Goal: Task Accomplishment & Management: Manage account settings

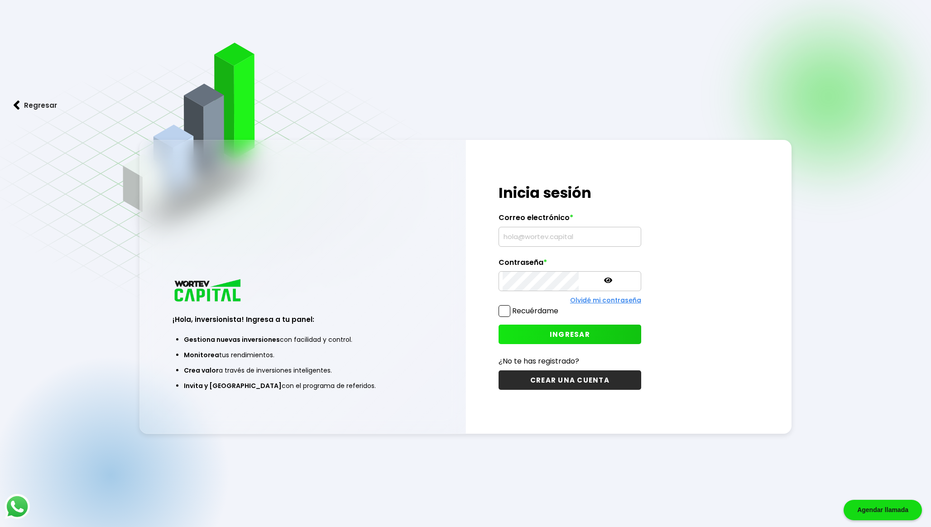
type input "[EMAIL_ADDRESS][DOMAIN_NAME]"
click at [515, 330] on button "INGRESAR" at bounding box center [570, 334] width 143 height 19
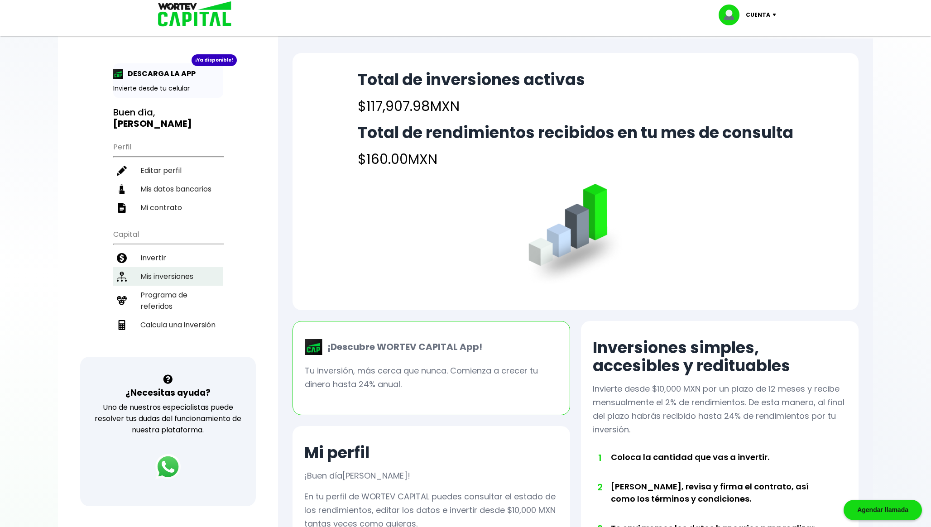
click at [168, 273] on li "Mis inversiones" at bounding box center [168, 276] width 110 height 19
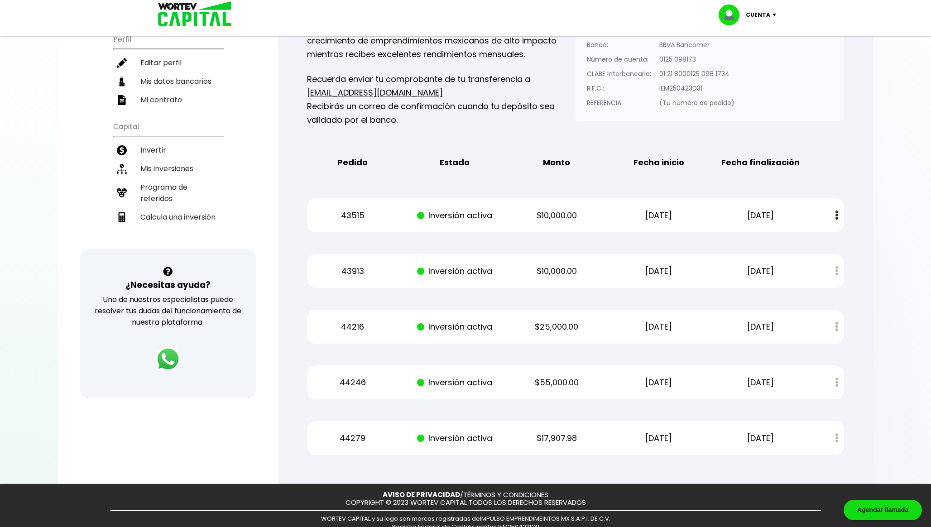
scroll to position [134, 0]
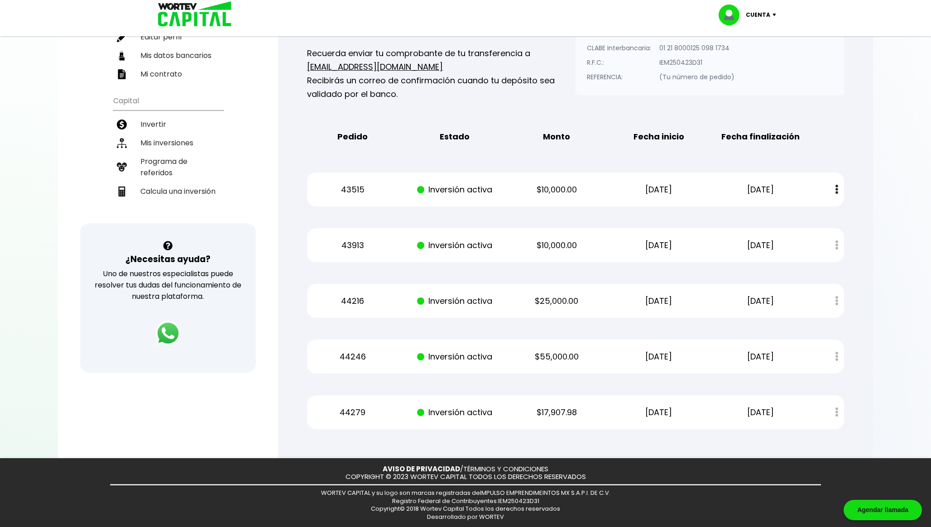
click at [650, 240] on p "[DATE]" at bounding box center [659, 246] width 86 height 14
click at [661, 185] on p "[DATE]" at bounding box center [659, 190] width 86 height 14
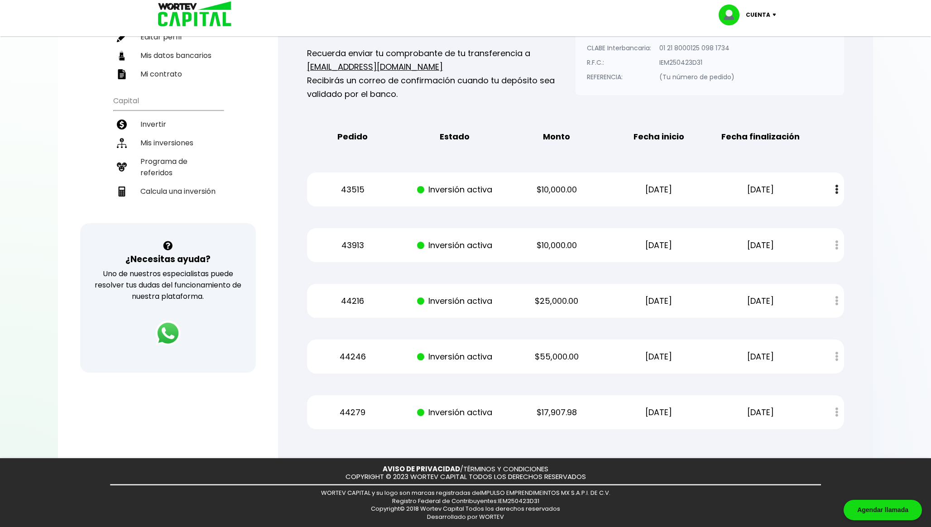
click at [654, 189] on p "[DATE]" at bounding box center [659, 190] width 86 height 14
click at [655, 240] on p "[DATE]" at bounding box center [659, 246] width 86 height 14
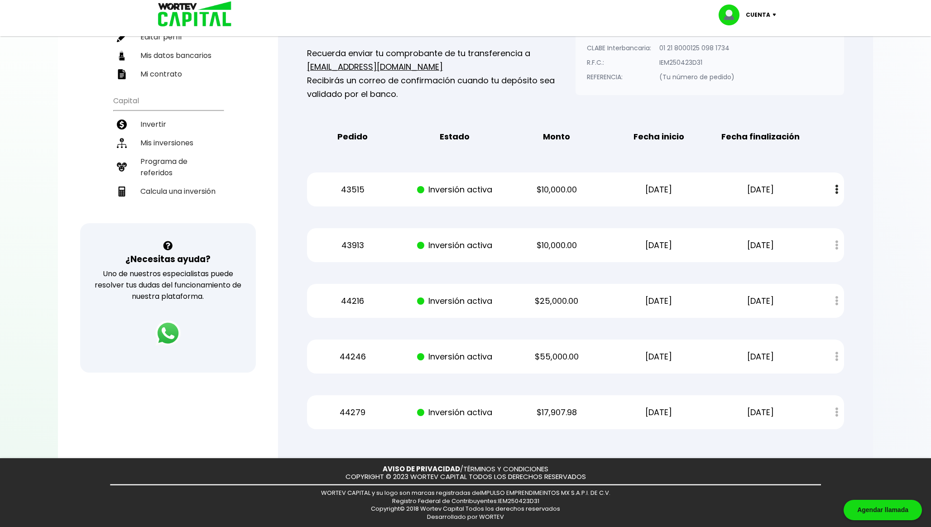
click at [653, 408] on p "[DATE]" at bounding box center [659, 413] width 86 height 14
click at [654, 356] on p "[DATE]" at bounding box center [659, 357] width 86 height 14
click at [662, 410] on p "[DATE]" at bounding box center [659, 413] width 86 height 14
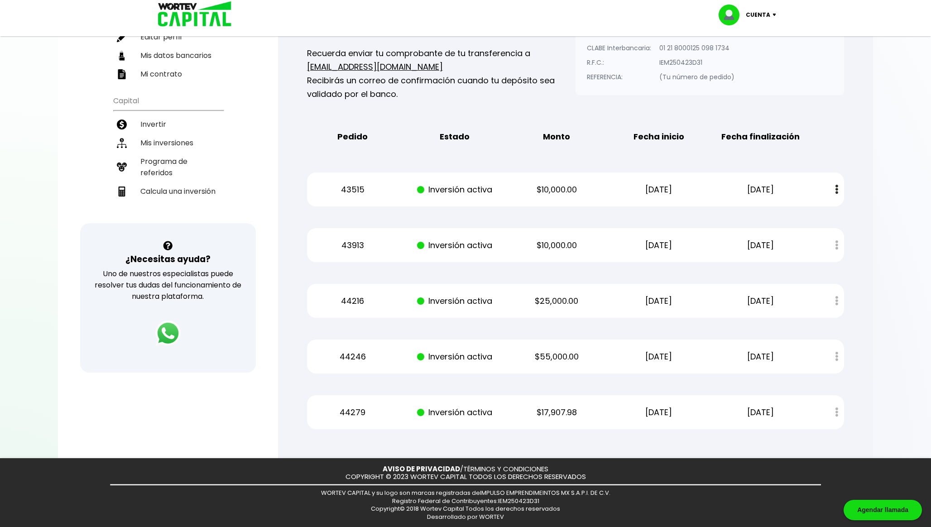
click at [662, 410] on p "[DATE]" at bounding box center [659, 413] width 86 height 14
click at [662, 300] on p "[DATE]" at bounding box center [659, 301] width 86 height 14
click at [654, 242] on p "[DATE]" at bounding box center [659, 246] width 86 height 14
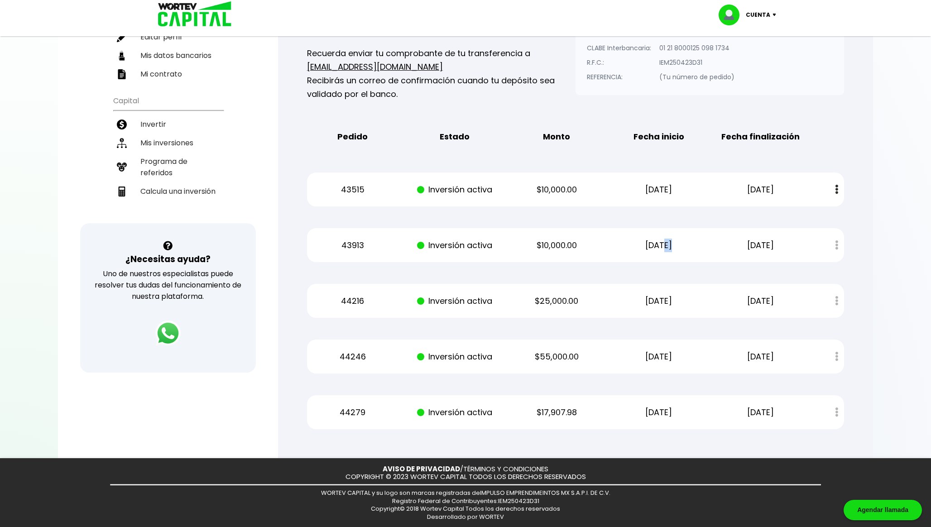
click at [654, 242] on p "[DATE]" at bounding box center [659, 246] width 86 height 14
click at [660, 188] on p "[DATE]" at bounding box center [659, 190] width 86 height 14
click at [647, 296] on p "[DATE]" at bounding box center [659, 301] width 86 height 14
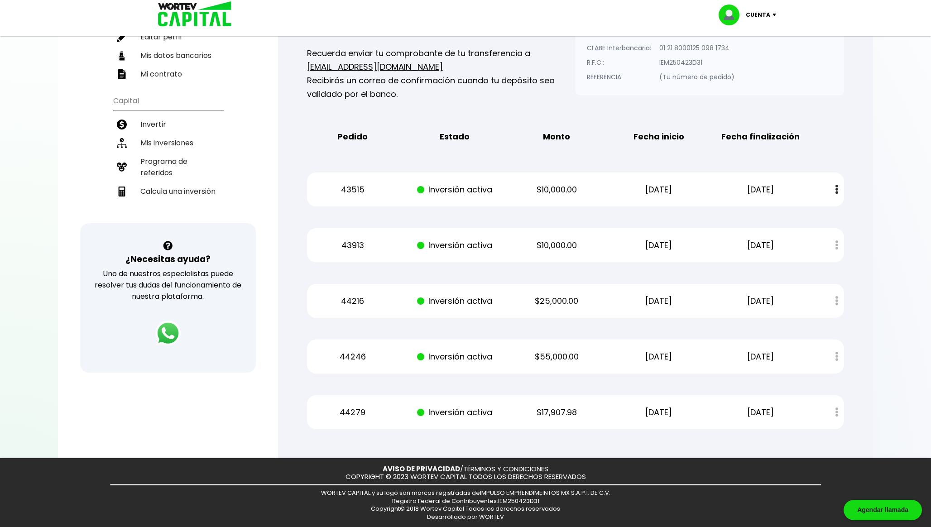
click at [630, 295] on p "[DATE]" at bounding box center [659, 301] width 86 height 14
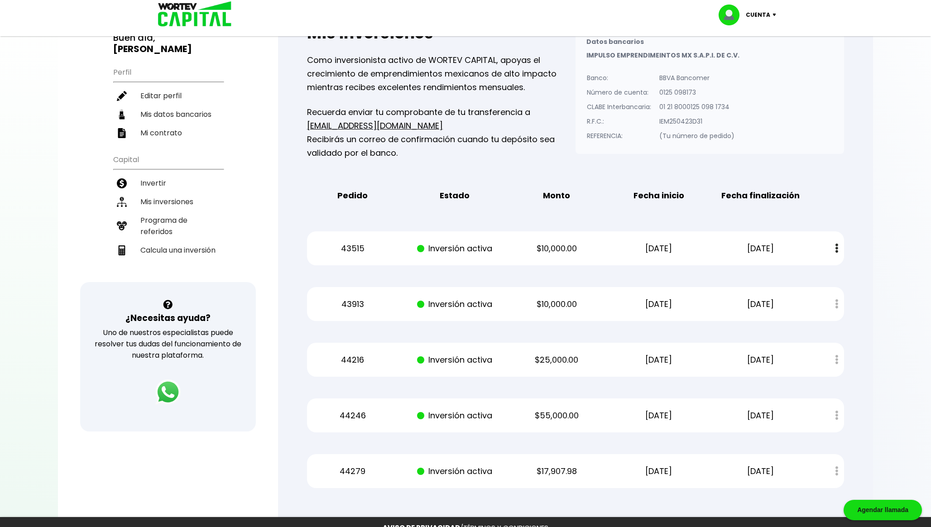
scroll to position [0, 0]
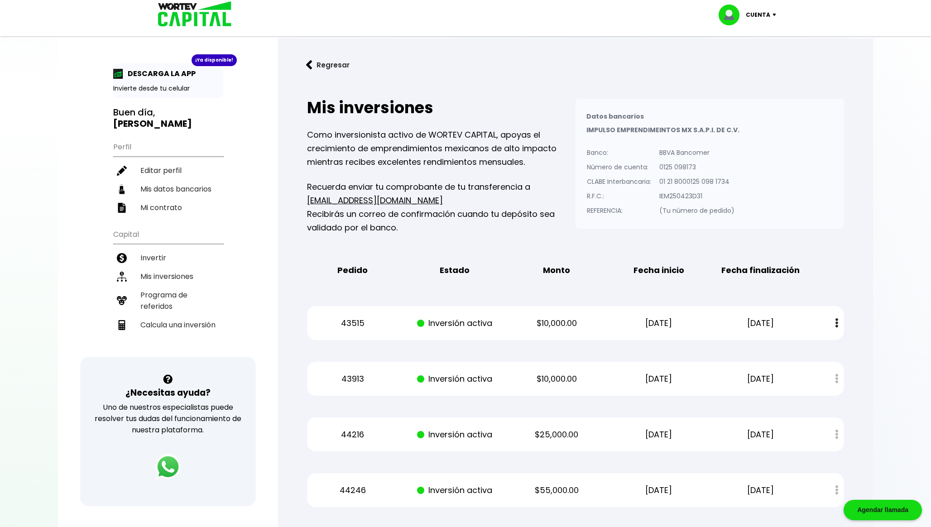
click at [764, 11] on p "Cuenta" at bounding box center [758, 15] width 24 height 14
click at [746, 58] on li "Cerrar sesión" at bounding box center [748, 60] width 72 height 19
